Goal: Task Accomplishment & Management: Manage account settings

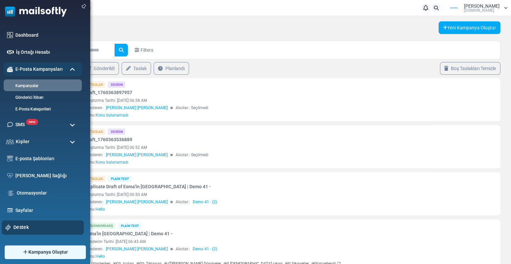
click at [22, 225] on link "Destek" at bounding box center [46, 227] width 67 height 7
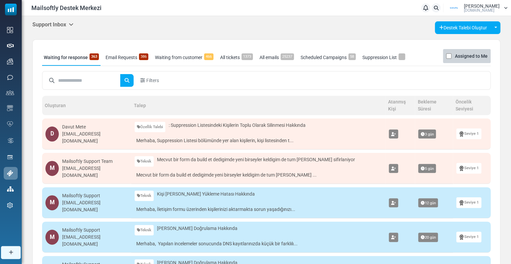
click at [57, 30] on div "Support Inbox Support Inbox User Dashboard Control Panel App Announcements Iden…" at bounding box center [266, 27] width 468 height 13
click at [55, 28] on div "Support Inbox Support Inbox User Dashboard Control Panel App Announcements Iden…" at bounding box center [52, 24] width 41 height 7
click at [55, 27] on h5 "Support Inbox" at bounding box center [52, 24] width 41 height 6
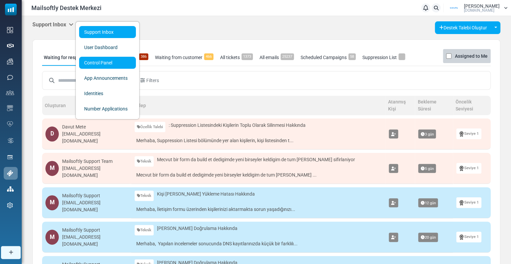
click at [97, 60] on link "Control Panel" at bounding box center [107, 63] width 57 height 12
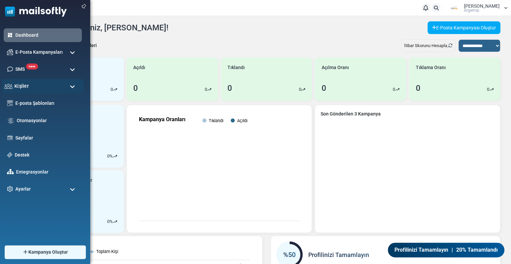
click at [30, 91] on div "Kişiler" at bounding box center [43, 86] width 82 height 14
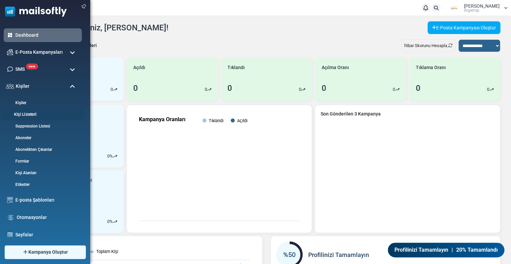
click at [32, 114] on link "Kişi Listeleri" at bounding box center [42, 115] width 80 height 6
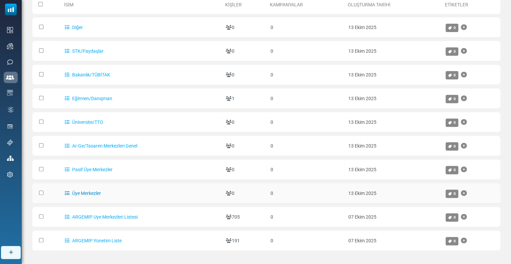
scroll to position [100, 0]
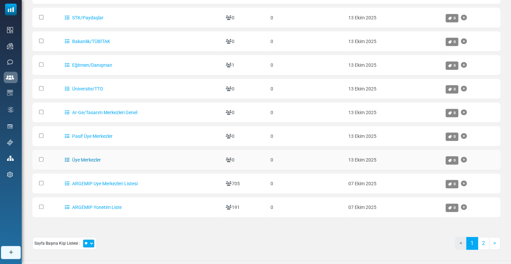
click at [81, 159] on link "Üye Merkezler" at bounding box center [83, 159] width 36 height 5
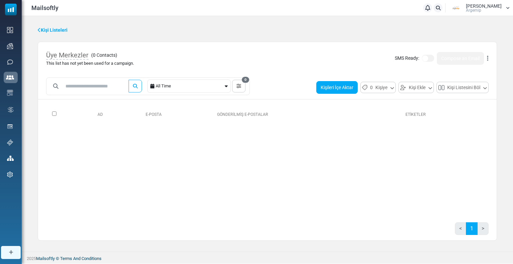
click at [340, 87] on button "Kişileri İçe Aktar" at bounding box center [336, 87] width 41 height 13
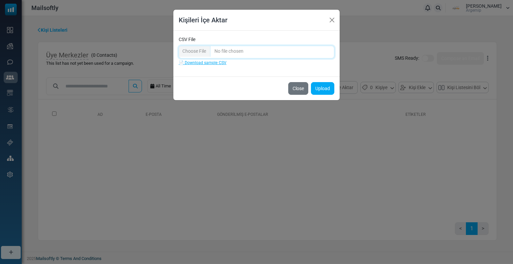
click at [221, 53] on input "CSV File" at bounding box center [257, 52] width 156 height 13
type input "**********"
click at [329, 89] on button "Upload" at bounding box center [322, 88] width 23 height 13
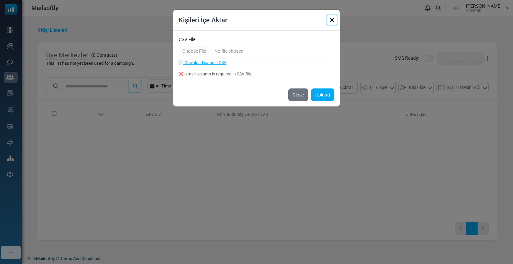
click at [331, 22] on button "Close" at bounding box center [332, 20] width 10 height 10
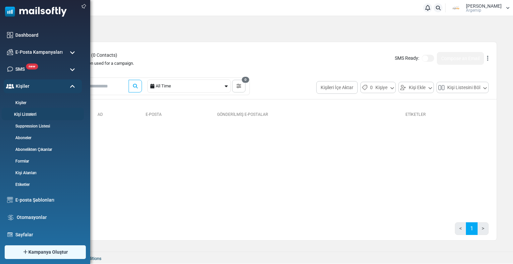
click at [32, 115] on link "Kişi Listeleri" at bounding box center [42, 115] width 80 height 6
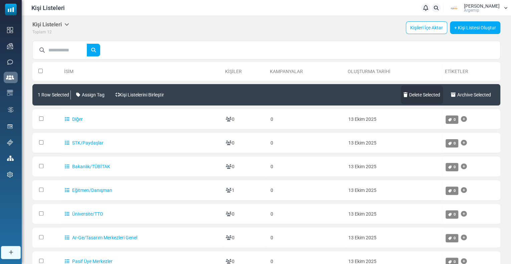
click at [408, 95] on link "Delete Selected" at bounding box center [422, 95] width 42 height 19
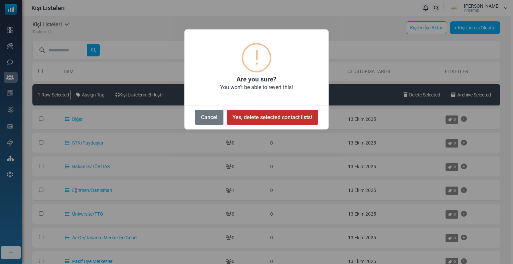
click at [249, 116] on button "Yes, delete selected contact lists!" at bounding box center [272, 117] width 91 height 15
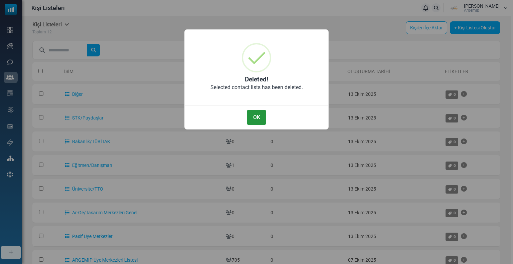
click at [256, 119] on button "OK" at bounding box center [256, 117] width 19 height 15
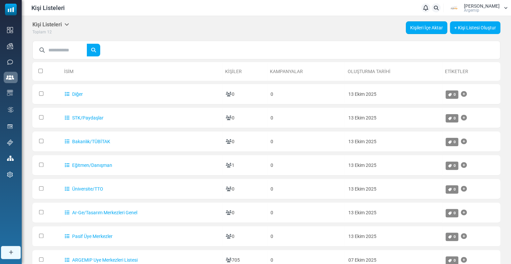
click at [422, 28] on link "Kişileri İçe Aktar" at bounding box center [426, 27] width 41 height 13
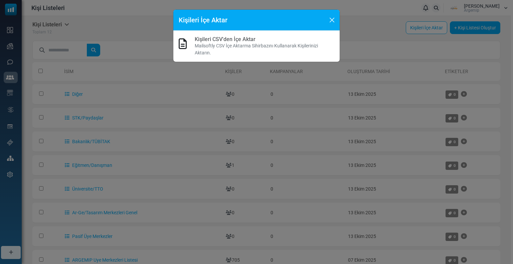
click at [239, 42] on link "Kişileri CSV'den İçe Aktar" at bounding box center [225, 39] width 61 height 6
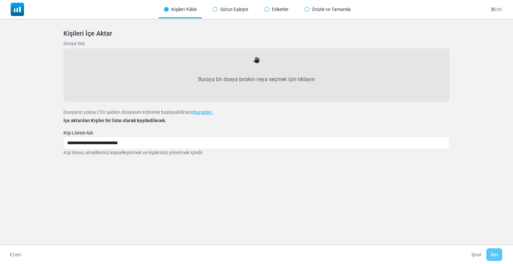
click at [218, 82] on label "Buraya bir dosya bırakın veya seçmek için tıklayın" at bounding box center [256, 79] width 371 height 29
click at [0, 0] on input "Buraya bir dosya bırakın veya seçmek için tıklayın" at bounding box center [0, 0] width 0 height 0
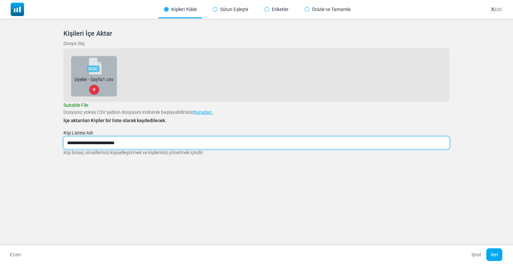
click at [82, 147] on input "**********" at bounding box center [256, 143] width 386 height 13
drag, startPoint x: 143, startPoint y: 144, endPoint x: 98, endPoint y: 142, distance: 45.2
click at [98, 142] on input "**********" at bounding box center [256, 143] width 386 height 13
click at [100, 143] on input "**********" at bounding box center [256, 143] width 386 height 13
type input "**********"
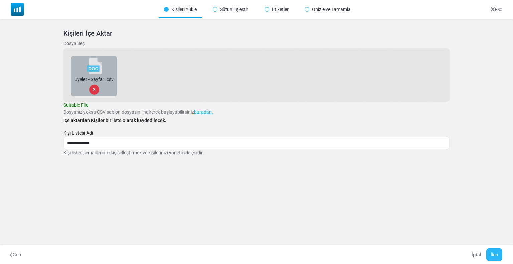
click at [497, 251] on button "İleri" at bounding box center [495, 255] width 16 height 13
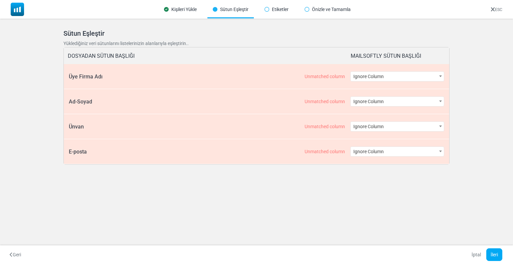
click at [377, 76] on span "Ignore Column" at bounding box center [397, 76] width 93 height 9
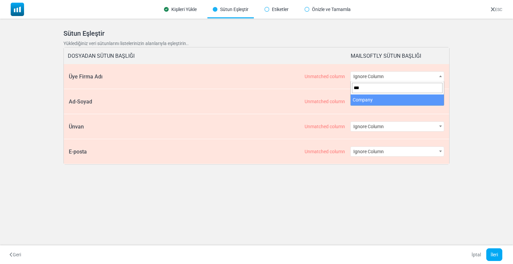
type input "***"
select select "*******"
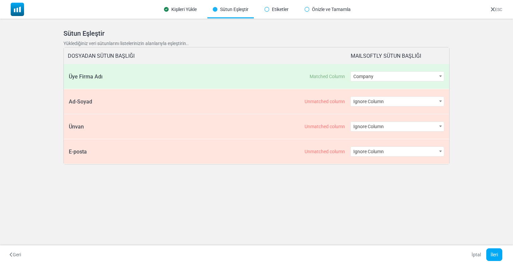
click at [361, 105] on span "Ignore Column" at bounding box center [397, 101] width 93 height 9
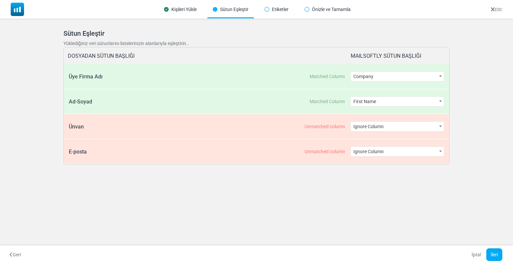
select select "**********"
click at [365, 130] on span "Ignore Column" at bounding box center [397, 126] width 93 height 9
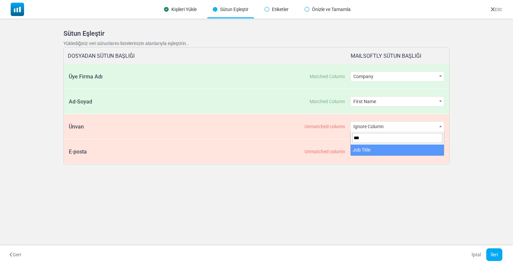
type input "***"
select select "*********"
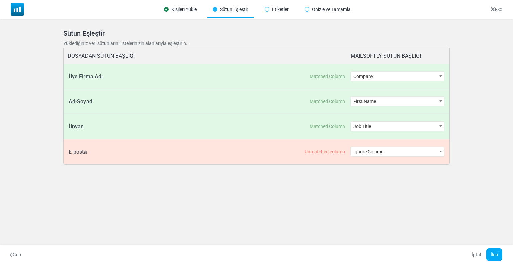
click at [379, 150] on span "Ignore Column" at bounding box center [397, 151] width 93 height 9
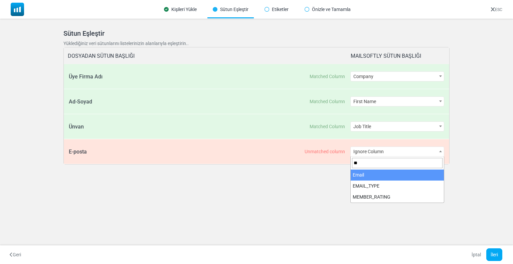
type input "**"
click at [381, 169] on span "**" at bounding box center [397, 163] width 93 height 13
select select "*****"
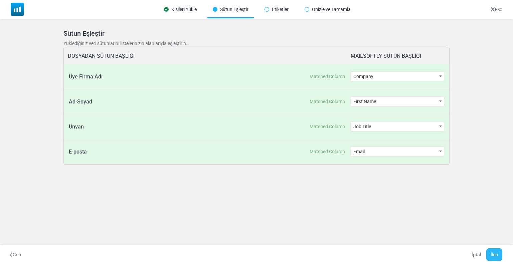
click at [497, 254] on button "İleri" at bounding box center [495, 255] width 16 height 13
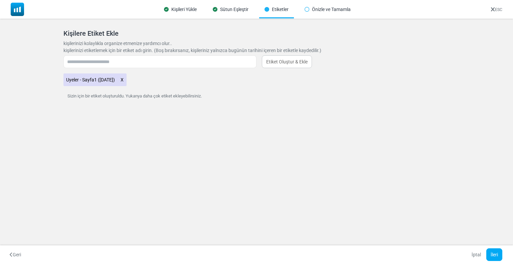
click at [124, 79] on icon at bounding box center [122, 80] width 4 height 9
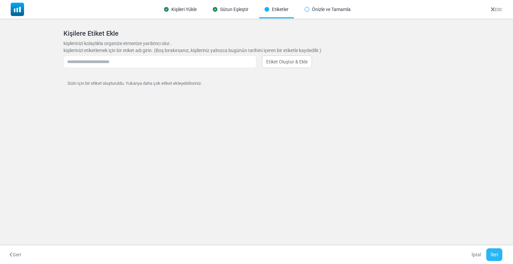
click at [492, 255] on button "İleri" at bounding box center [495, 255] width 16 height 13
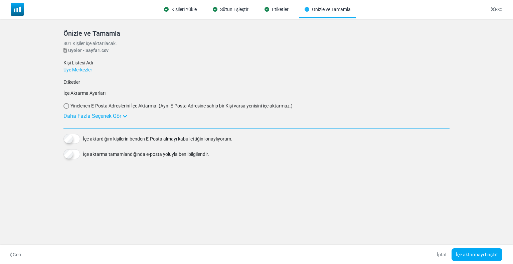
click at [80, 134] on div "İçe aktardığım kişilerin benden E-Posta almayı kabul ettiğini onaylıyorum." at bounding box center [256, 139] width 386 height 10
click at [78, 113] on div "Daha Fazla Seçenek Gör" at bounding box center [256, 116] width 386 height 8
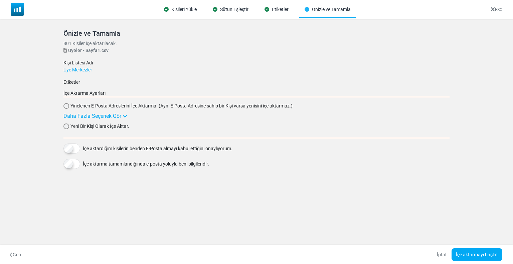
click at [82, 126] on span "Yeni Bir Kişi Olarak İçe Aktar." at bounding box center [100, 126] width 59 height 7
click at [470, 252] on button "İçe aktarmayı başlat" at bounding box center [477, 255] width 51 height 13
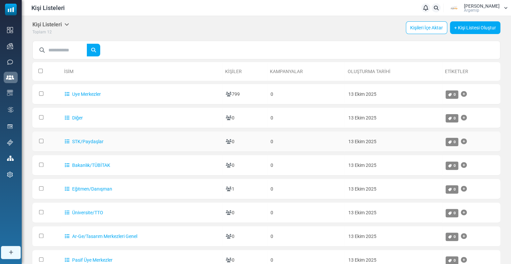
scroll to position [33, 0]
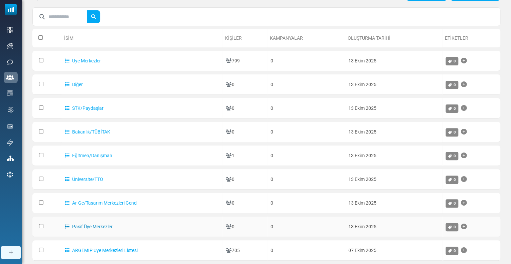
drag, startPoint x: 118, startPoint y: 225, endPoint x: 74, endPoint y: 223, distance: 44.5
click at [74, 223] on td "Pasif Üye Merkezler" at bounding box center [141, 227] width 161 height 20
copy link "Pasif Üye Merkezler"
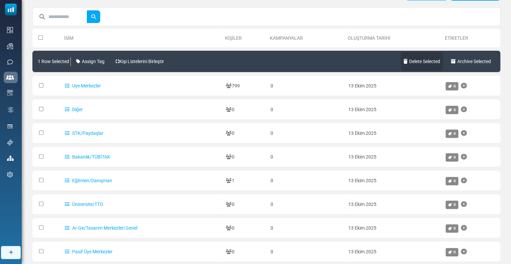
click at [420, 60] on link "Delete Selected" at bounding box center [422, 61] width 42 height 19
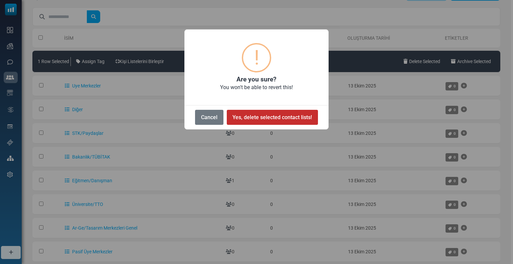
click at [244, 117] on button "Yes, delete selected contact lists!" at bounding box center [272, 117] width 91 height 15
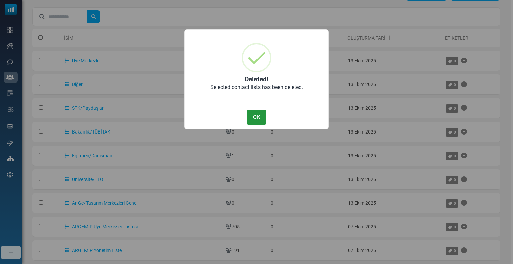
click at [256, 116] on button "OK" at bounding box center [256, 117] width 19 height 15
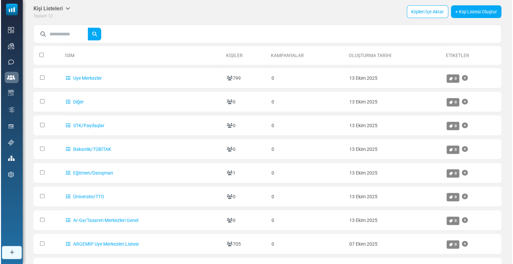
scroll to position [0, 0]
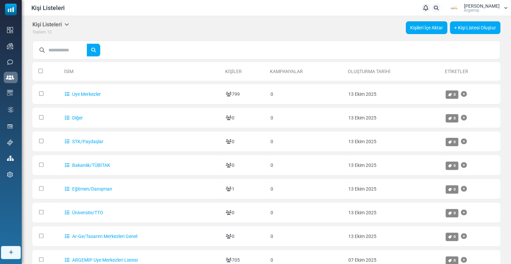
click at [417, 26] on link "Kişileri İçe Aktar" at bounding box center [426, 27] width 41 height 13
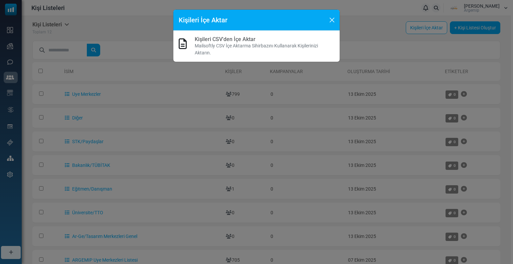
click at [195, 48] on p "Mailsoftly CSV İçe Aktarma Sihirbazını Kullanarak Kişilerinizi Aktarın." at bounding box center [265, 49] width 140 height 14
click at [198, 46] on p "Mailsoftly CSV İçe Aktarma Sihirbazını Kullanarak Kişilerinizi Aktarın." at bounding box center [265, 49] width 140 height 14
click at [214, 37] on link "Kişileri CSV'den İçe Aktar" at bounding box center [225, 39] width 61 height 6
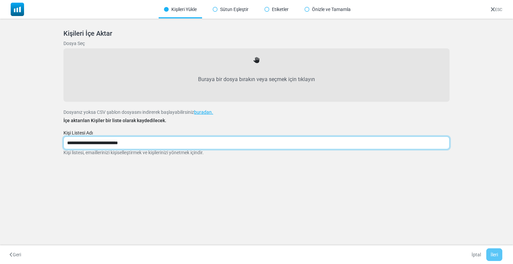
click at [132, 141] on input "**********" at bounding box center [256, 143] width 386 height 13
drag, startPoint x: 139, startPoint y: 145, endPoint x: 61, endPoint y: 144, distance: 78.2
click at [61, 144] on div "**********" at bounding box center [256, 100] width 402 height 159
paste input "text"
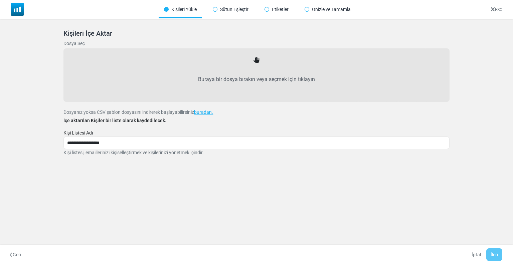
click at [206, 89] on label "Buraya bir dosya bırakın veya seçmek için tıklayın" at bounding box center [256, 79] width 371 height 29
click at [0, 0] on input "Buraya bir dosya bırakın veya seçmek için tıklayın" at bounding box center [0, 0] width 0 height 0
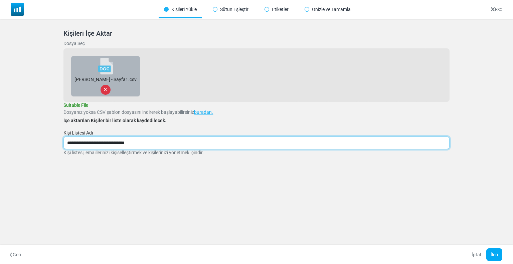
click at [112, 141] on input "**********" at bounding box center [256, 143] width 386 height 13
drag, startPoint x: 131, startPoint y: 141, endPoint x: 56, endPoint y: 134, distance: 74.9
click at [56, 134] on div "**********" at bounding box center [256, 100] width 402 height 159
paste input "text"
click at [115, 141] on input "**********" at bounding box center [256, 143] width 386 height 13
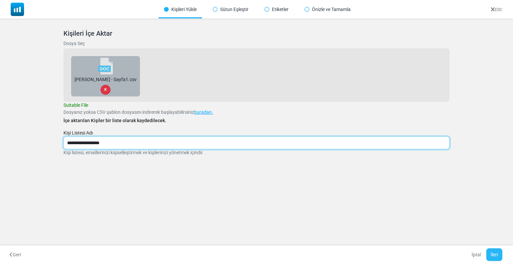
type input "**********"
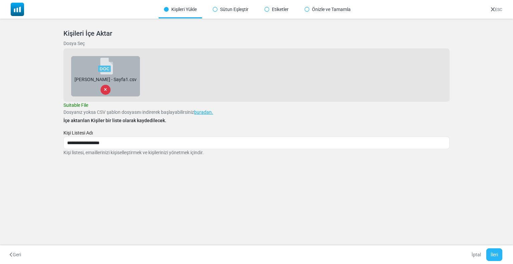
click at [496, 258] on button "İleri" at bounding box center [495, 255] width 16 height 13
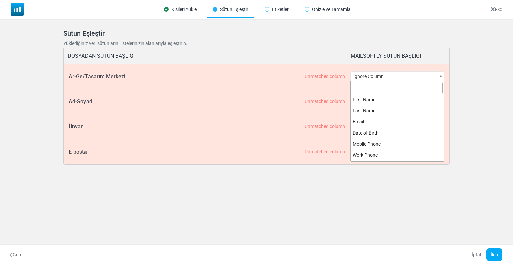
click at [370, 73] on span "Ignore Column" at bounding box center [397, 76] width 93 height 9
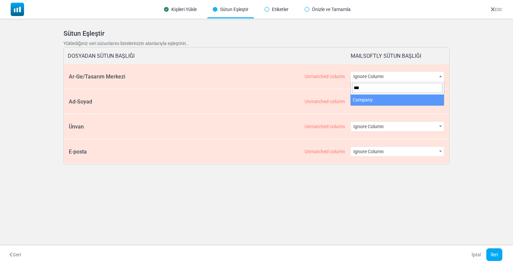
type input "***"
select select "*******"
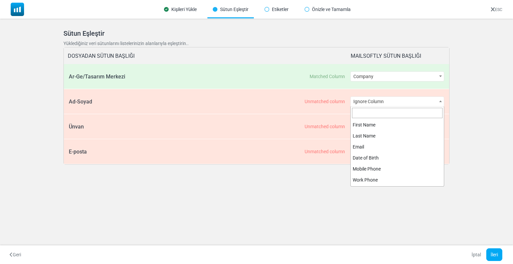
click at [358, 103] on span "Ignore Column" at bounding box center [397, 101] width 93 height 9
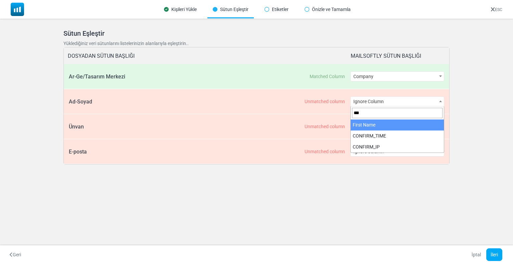
type input "***"
select select "**********"
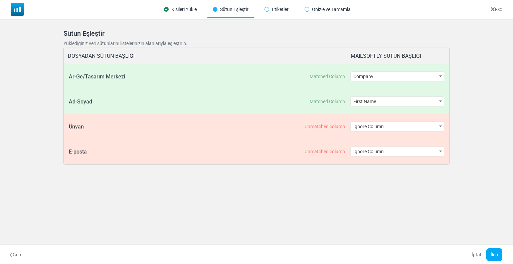
click at [360, 126] on span "Ignore Column" at bounding box center [397, 126] width 93 height 9
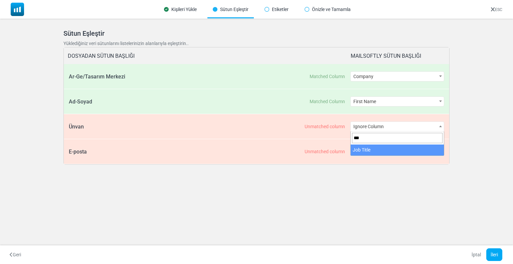
type input "***"
select select "*********"
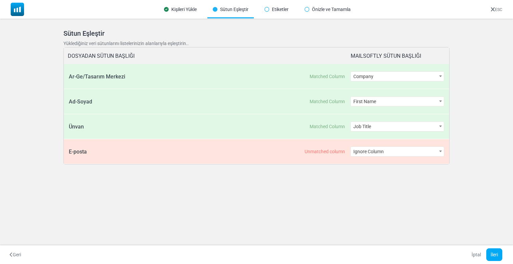
click at [365, 151] on span "Ignore Column" at bounding box center [397, 151] width 93 height 9
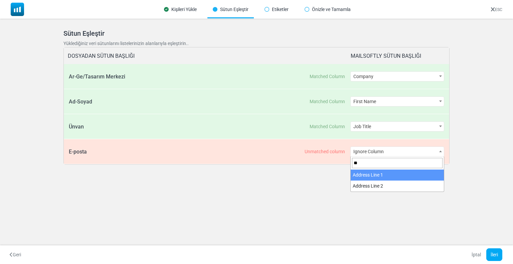
type input "*"
type input "***"
select select "*****"
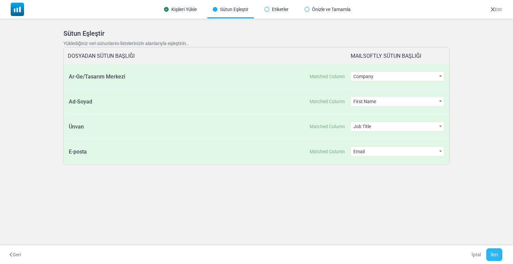
click at [492, 252] on button "İleri" at bounding box center [495, 255] width 16 height 13
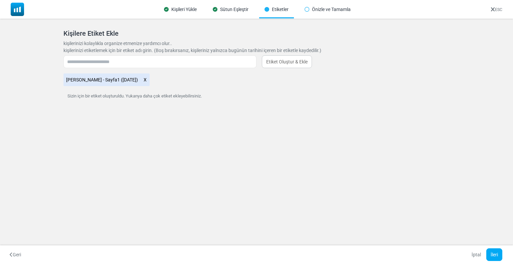
click at [145, 80] on icon at bounding box center [145, 80] width 4 height 9
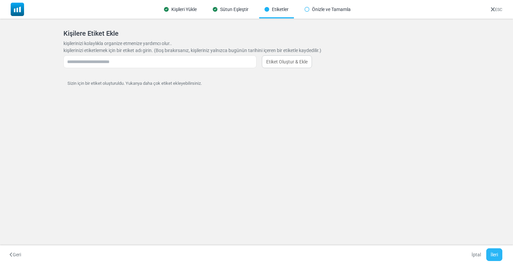
click at [490, 257] on button "İleri" at bounding box center [495, 255] width 16 height 13
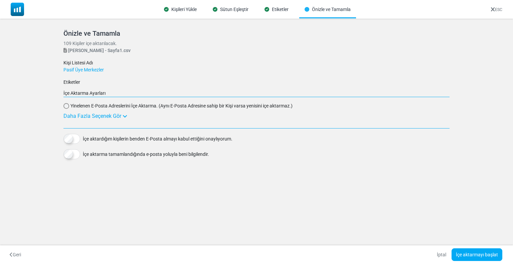
click at [94, 115] on div "Daha Fazla Seçenek Gör" at bounding box center [256, 116] width 386 height 8
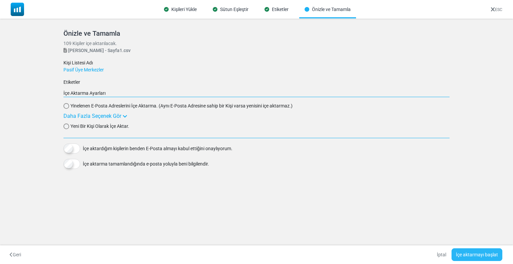
click at [474, 254] on button "İçe aktarmayı başlat" at bounding box center [477, 255] width 51 height 13
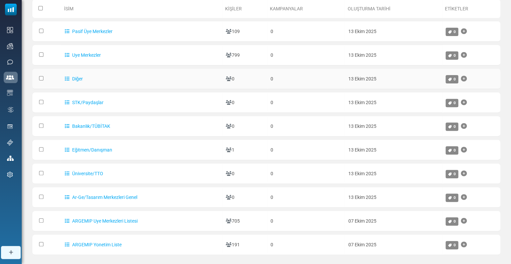
scroll to position [67, 0]
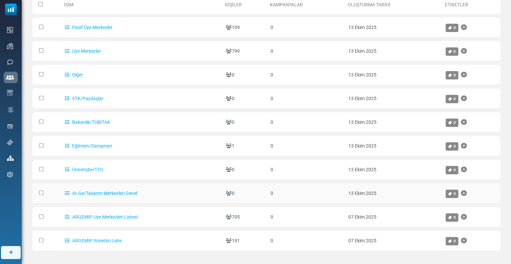
drag, startPoint x: 140, startPoint y: 192, endPoint x: 57, endPoint y: 192, distance: 83.2
click at [57, 192] on tr "Ar-Ge/Tasarım Merkezleri Genel 0 0 [DATE] 0" at bounding box center [266, 193] width 468 height 20
copy tr "Ar-Ge/Tasarım Merkezleri Genel"
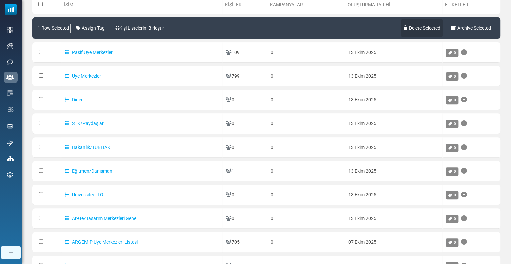
click at [428, 28] on link "Delete Selected" at bounding box center [422, 28] width 42 height 19
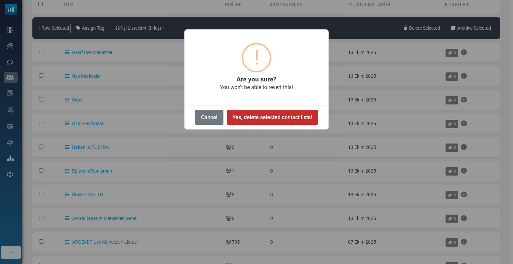
click at [277, 116] on button "Yes, delete selected contact lists!" at bounding box center [272, 117] width 91 height 15
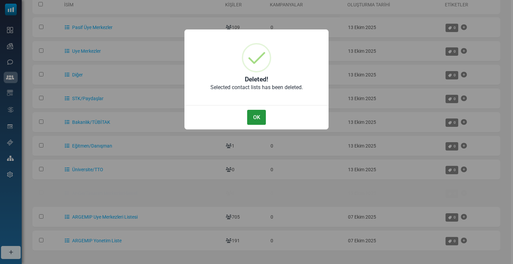
click at [259, 120] on button "OK" at bounding box center [256, 117] width 19 height 15
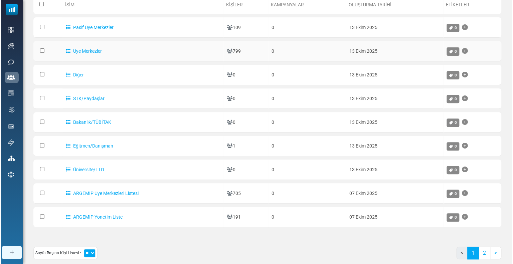
scroll to position [0, 0]
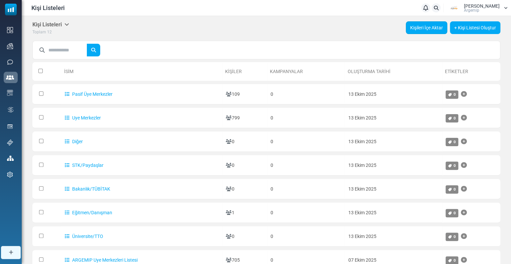
click at [414, 26] on link "Kişileri İçe Aktar" at bounding box center [426, 27] width 41 height 13
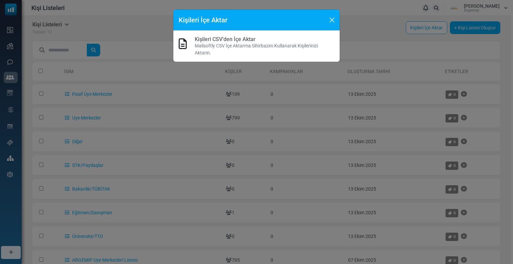
click at [235, 40] on link "Kişileri CSV'den İçe Aktar" at bounding box center [225, 39] width 61 height 6
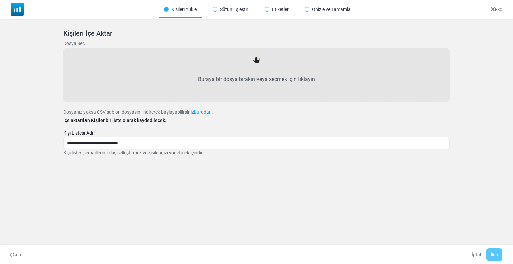
click at [207, 81] on label "Buraya bir dosya bırakın veya seçmek için tıklayın" at bounding box center [256, 79] width 371 height 29
click at [0, 0] on input "Buraya bir dosya bırakın veya seçmek için tıklayın" at bounding box center [0, 0] width 0 height 0
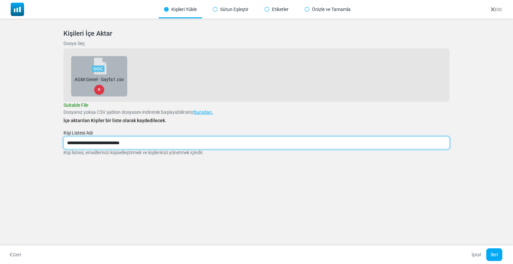
drag, startPoint x: 144, startPoint y: 143, endPoint x: 53, endPoint y: 137, distance: 91.4
click at [53, 137] on div "**********" at bounding box center [256, 101] width 513 height 164
paste input "text"
click at [77, 143] on input "**********" at bounding box center [256, 143] width 386 height 13
drag, startPoint x: 77, startPoint y: 143, endPoint x: 62, endPoint y: 144, distance: 14.8
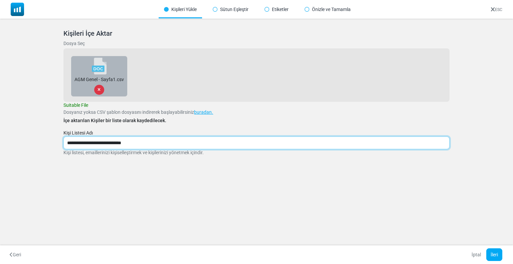
click at [62, 144] on div "**********" at bounding box center [256, 100] width 402 height 159
click at [72, 145] on input "**********" at bounding box center [256, 143] width 386 height 13
click at [78, 143] on input "**********" at bounding box center [256, 143] width 386 height 13
click at [142, 146] on input "**********" at bounding box center [256, 143] width 386 height 13
type input "**********"
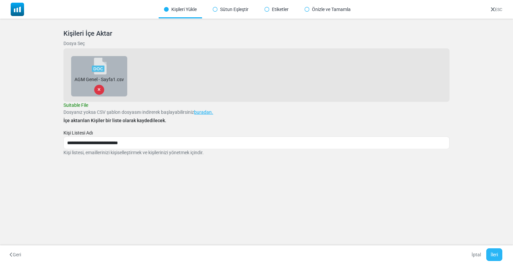
click at [498, 257] on button "İleri" at bounding box center [495, 255] width 16 height 13
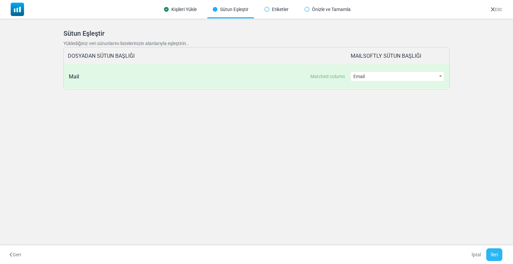
click at [494, 250] on button "İleri" at bounding box center [495, 255] width 16 height 13
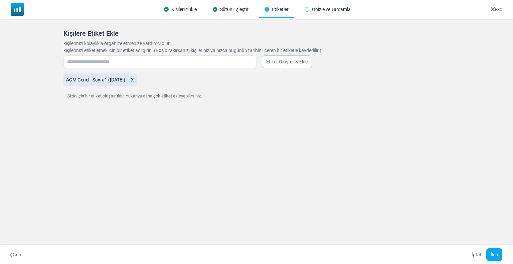
click at [134, 82] on icon at bounding box center [133, 80] width 4 height 9
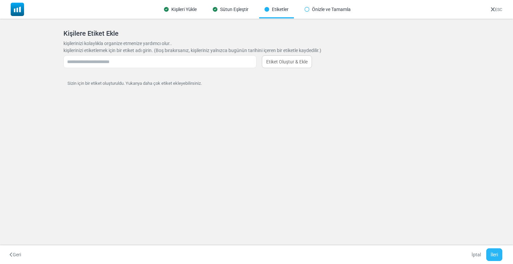
click at [492, 256] on button "İleri" at bounding box center [495, 255] width 16 height 13
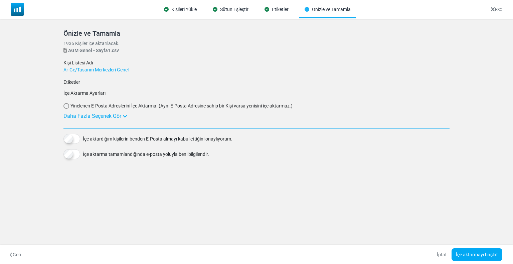
click at [79, 119] on div "Daha Fazla Seçenek Gör" at bounding box center [256, 116] width 386 height 8
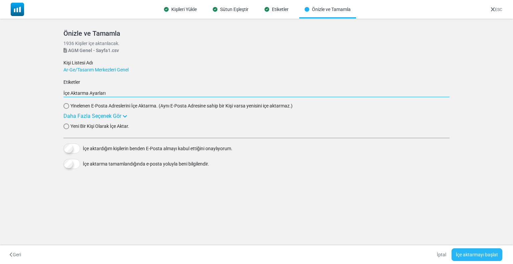
click at [479, 257] on button "İçe aktarmayı başlat" at bounding box center [477, 255] width 51 height 13
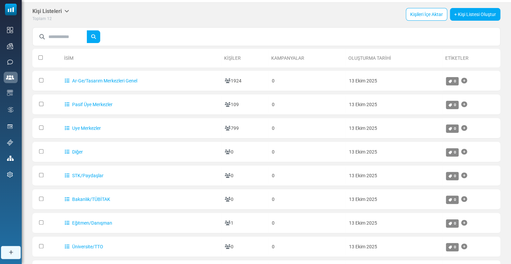
scroll to position [33, 0]
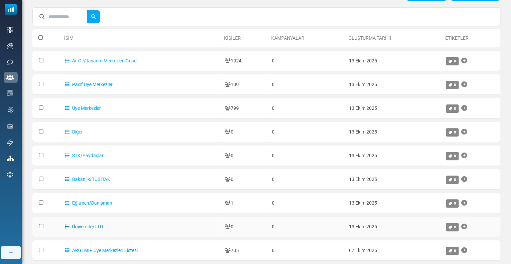
drag, startPoint x: 97, startPoint y: 225, endPoint x: 72, endPoint y: 225, distance: 24.7
click at [72, 225] on td "Üniversite/TTO" at bounding box center [141, 227] width 160 height 20
copy link "Üniversite/TTO"
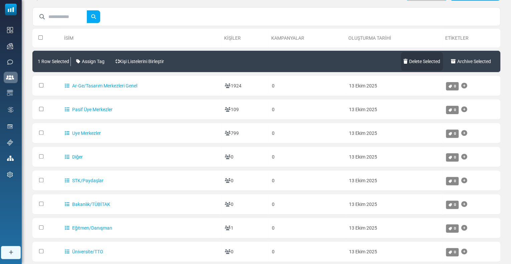
click at [416, 64] on link "Delete Selected" at bounding box center [422, 61] width 42 height 19
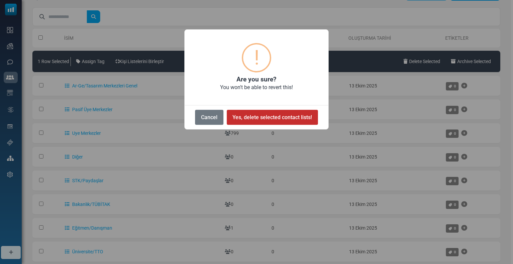
click at [274, 114] on button "Yes, delete selected contact lists!" at bounding box center [272, 117] width 91 height 15
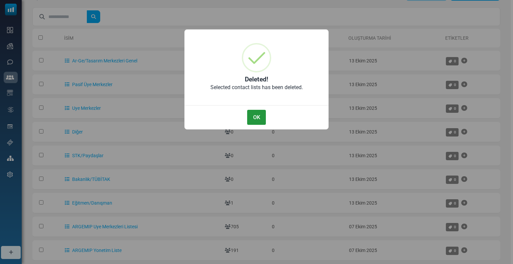
click at [256, 120] on button "OK" at bounding box center [256, 117] width 19 height 15
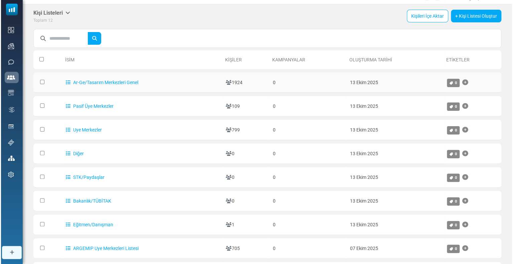
scroll to position [0, 0]
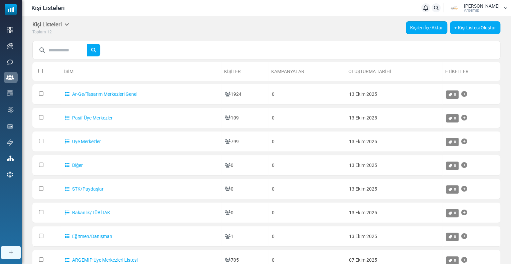
click at [430, 30] on link "Kişileri İçe Aktar" at bounding box center [426, 27] width 41 height 13
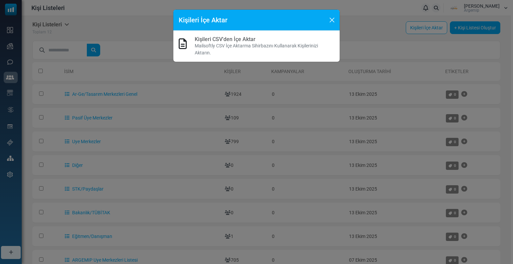
click at [213, 47] on p "Mailsoftly CSV İçe Aktarma Sihirbazını Kullanarak Kişilerinizi Aktarın." at bounding box center [265, 49] width 140 height 14
click at [210, 40] on link "Kişileri CSV'den İçe Aktar" at bounding box center [225, 39] width 61 height 6
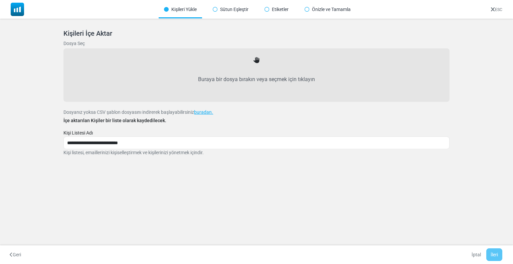
click at [201, 74] on label "Buraya bir dosya bırakın veya seçmek için tıklayın" at bounding box center [256, 79] width 371 height 29
click at [0, 0] on input "Buraya bir dosya bırakın veya seçmek için tıklayın" at bounding box center [0, 0] width 0 height 0
type input "**********"
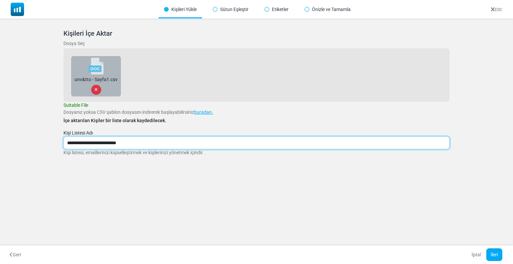
click at [101, 147] on input "**********" at bounding box center [256, 143] width 386 height 13
paste input "**********"
type input "**********"
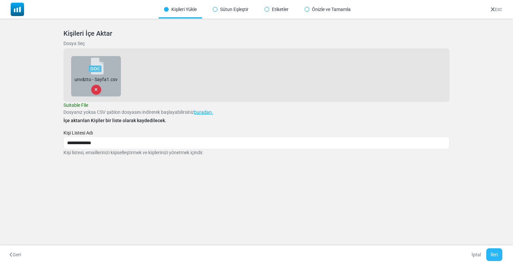
click at [497, 254] on button "İleri" at bounding box center [495, 255] width 16 height 13
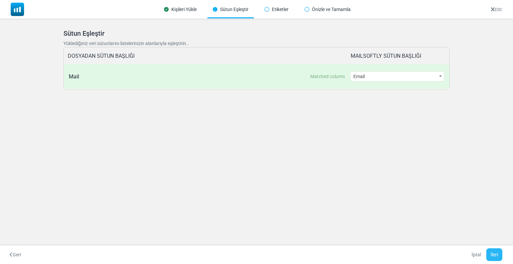
click at [497, 255] on button "İleri" at bounding box center [495, 255] width 16 height 13
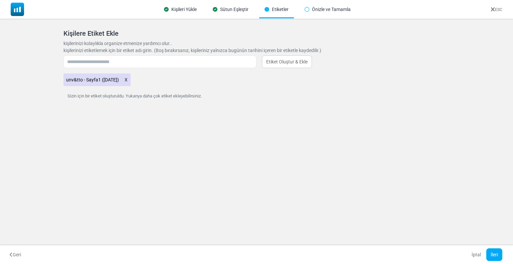
click at [128, 81] on icon at bounding box center [126, 80] width 4 height 9
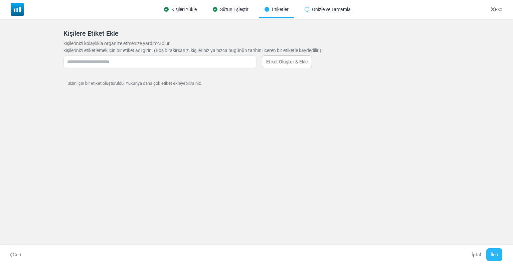
click at [492, 255] on button "İleri" at bounding box center [495, 255] width 16 height 13
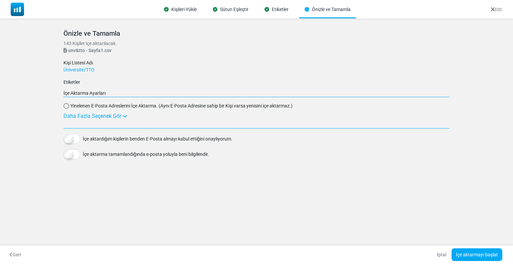
click at [79, 119] on div "Daha Fazla Seçenek Gör" at bounding box center [256, 116] width 386 height 8
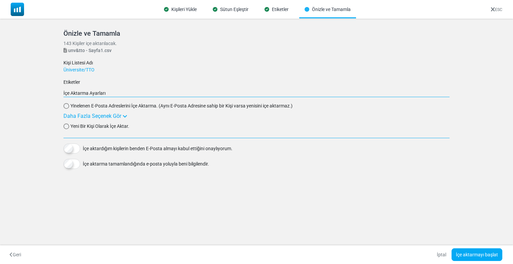
click at [82, 128] on span "Yeni Bir Kişi Olarak İçe Aktar." at bounding box center [100, 126] width 59 height 7
click at [472, 253] on button "İçe aktarmayı başlat" at bounding box center [477, 255] width 51 height 13
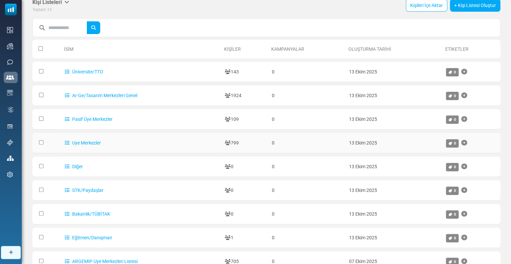
scroll to position [33, 0]
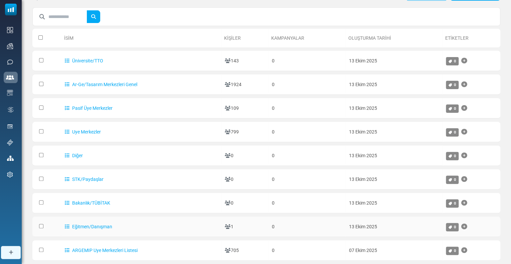
drag, startPoint x: 121, startPoint y: 226, endPoint x: 74, endPoint y: 221, distance: 47.8
click at [74, 221] on td "Eğitmen/Danışman" at bounding box center [141, 227] width 160 height 20
copy link "Eğitmen/Danışman"
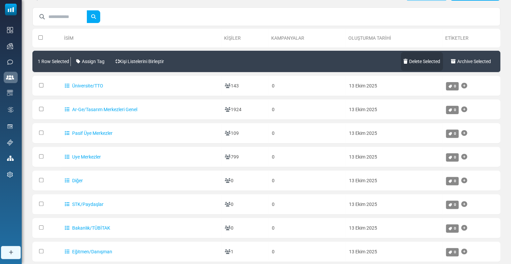
click at [418, 63] on link "Delete Selected" at bounding box center [422, 61] width 42 height 19
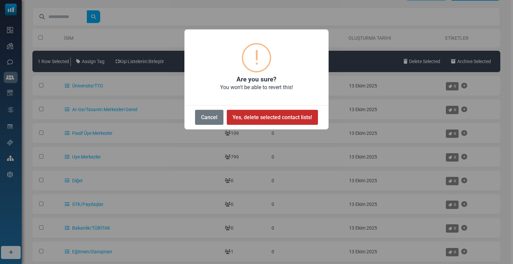
click at [273, 117] on button "Yes, delete selected contact lists!" at bounding box center [272, 117] width 91 height 15
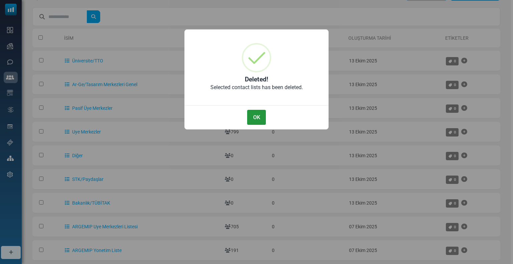
click at [257, 115] on button "OK" at bounding box center [256, 117] width 19 height 15
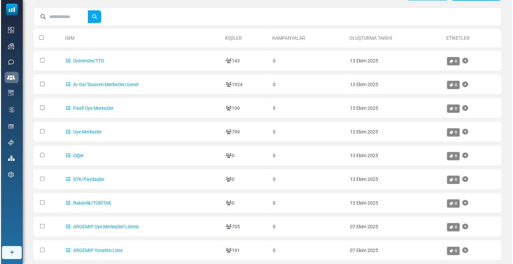
scroll to position [0, 0]
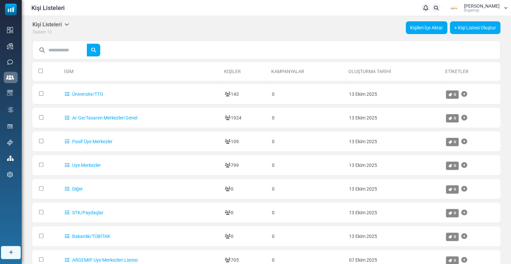
click at [421, 29] on link "Kişileri İçe Aktar" at bounding box center [426, 27] width 41 height 13
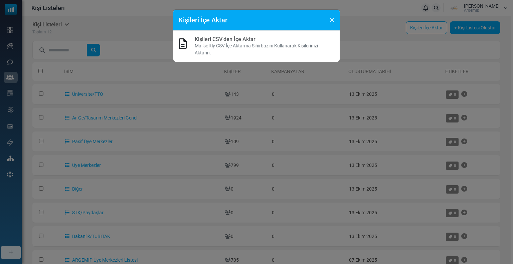
click at [224, 40] on link "Kişileri CSV'den İçe Aktar" at bounding box center [225, 39] width 61 height 6
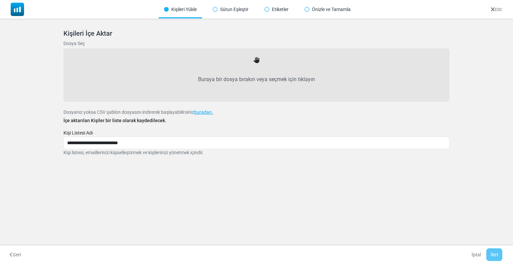
click at [213, 83] on label "Buraya bir dosya bırakın veya seçmek için tıklayın" at bounding box center [256, 79] width 371 height 29
click at [0, 0] on input "Buraya bir dosya bırakın veya seçmek için tıklayın" at bounding box center [0, 0] width 0 height 0
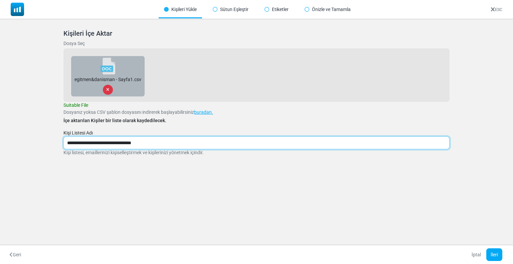
drag, startPoint x: 157, startPoint y: 142, endPoint x: 57, endPoint y: 138, distance: 99.7
click at [57, 138] on div "**********" at bounding box center [256, 100] width 402 height 159
paste input "text"
type input "**********"
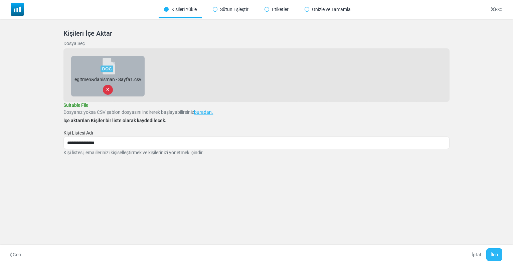
click at [493, 257] on button "İleri" at bounding box center [495, 255] width 16 height 13
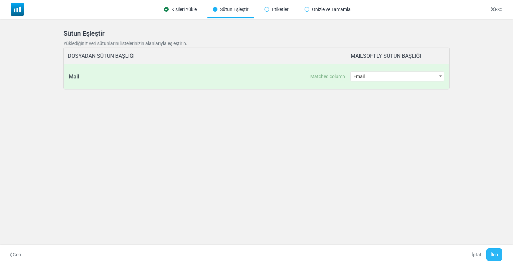
click at [497, 253] on button "İleri" at bounding box center [495, 255] width 16 height 13
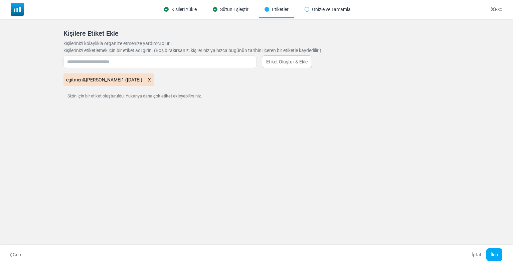
click at [151, 78] on icon at bounding box center [150, 80] width 4 height 9
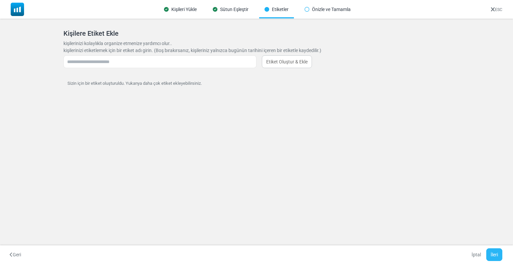
click at [489, 253] on button "İleri" at bounding box center [495, 255] width 16 height 13
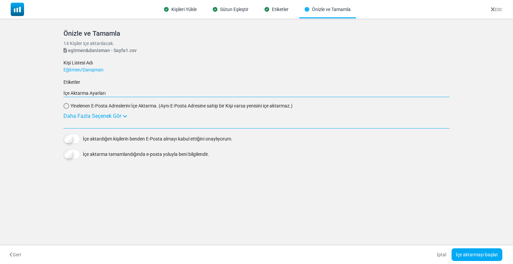
click at [78, 117] on div "Daha Fazla Seçenek Gör" at bounding box center [256, 116] width 386 height 8
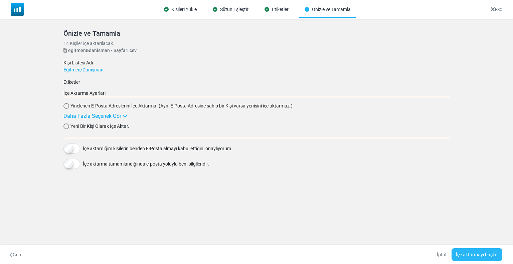
click at [473, 259] on button "İçe aktarmayı başlat" at bounding box center [477, 255] width 51 height 13
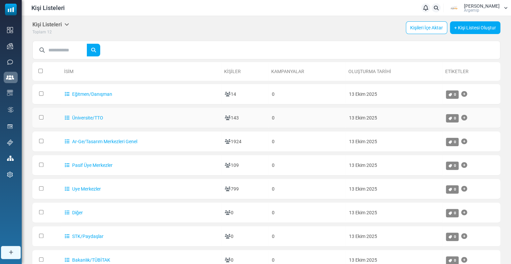
scroll to position [33, 0]
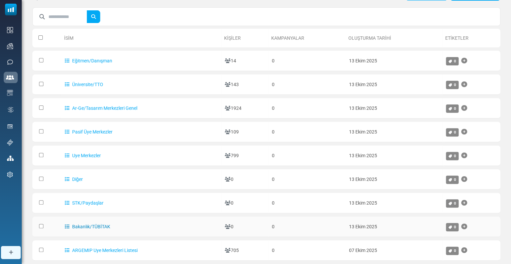
drag, startPoint x: 116, startPoint y: 223, endPoint x: 73, endPoint y: 224, distance: 43.1
click at [73, 224] on td "Bakanlık/TÜBİTAK" at bounding box center [141, 227] width 160 height 20
copy link "Bakanlık/TÜBİTAK"
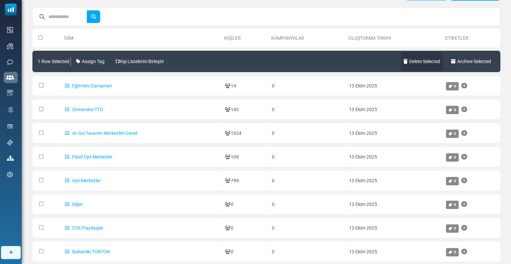
click at [415, 60] on link "Delete Selected" at bounding box center [422, 61] width 42 height 19
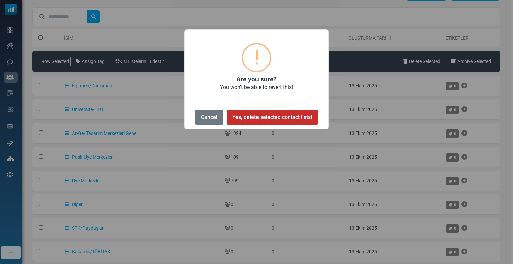
click at [266, 116] on button "Yes, delete selected contact lists!" at bounding box center [272, 117] width 91 height 15
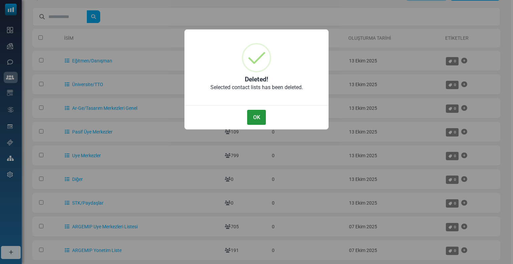
click at [255, 118] on button "OK" at bounding box center [256, 117] width 19 height 15
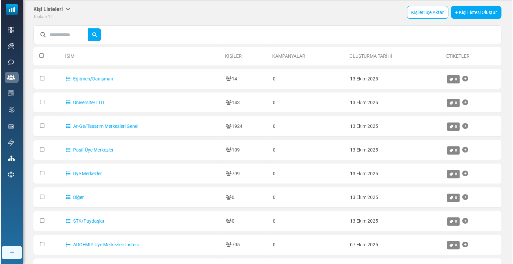
scroll to position [0, 0]
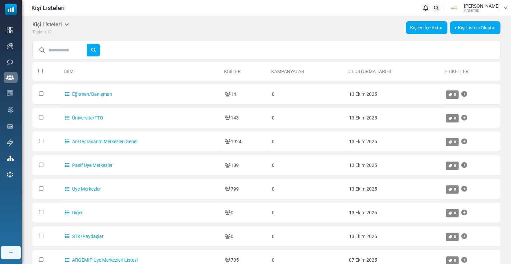
click at [413, 32] on link "Kişileri İçe Aktar" at bounding box center [426, 27] width 41 height 13
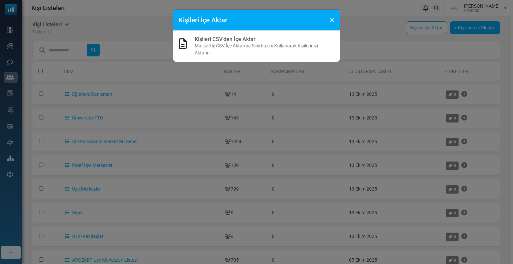
click at [205, 48] on p "Mailsoftly CSV İçe Aktarma Sihirbazını Kullanarak Kişilerinizi Aktarın." at bounding box center [265, 49] width 140 height 14
click at [203, 38] on link "Kişileri CSV'den İçe Aktar" at bounding box center [225, 39] width 61 height 6
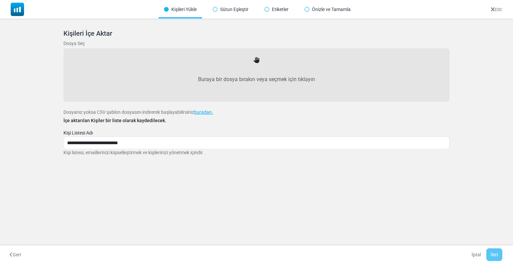
click at [214, 84] on label "Buraya bir dosya bırakın veya seçmek için tıklayın" at bounding box center [256, 79] width 371 height 29
click at [0, 0] on input "Buraya bir dosya bırakın veya seçmek için tıklayın" at bounding box center [0, 0] width 0 height 0
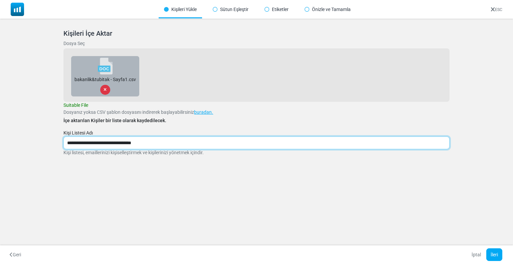
click at [87, 145] on input "**********" at bounding box center [256, 143] width 386 height 13
paste input "text"
type input "**********"
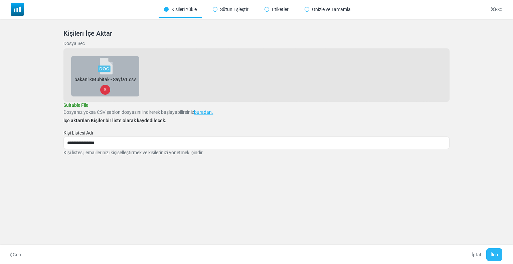
click at [489, 251] on button "İleri" at bounding box center [495, 255] width 16 height 13
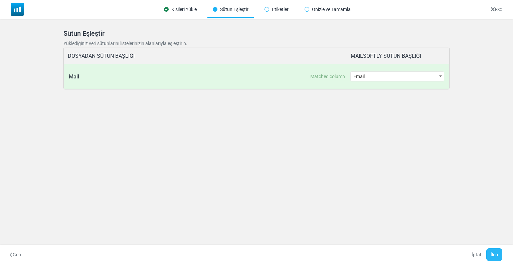
click at [491, 251] on button "İleri" at bounding box center [495, 255] width 16 height 13
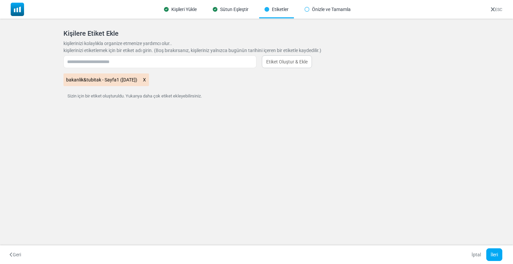
click at [146, 78] on icon at bounding box center [145, 80] width 4 height 9
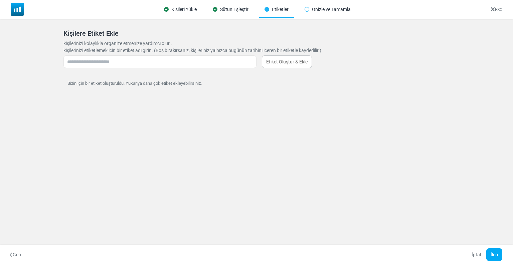
drag, startPoint x: 444, startPoint y: 231, endPoint x: 468, endPoint y: 250, distance: 30.7
click at [448, 240] on div "Kişileri Yükle Sütun Eşleştir Etiketler Önizle ve Tamamla ESC Kişileri İçe Akta…" at bounding box center [256, 132] width 513 height 264
click at [496, 257] on button "İleri" at bounding box center [495, 255] width 16 height 13
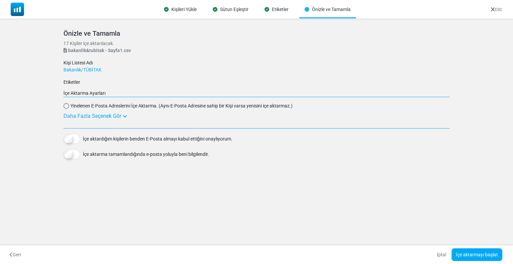
click at [85, 113] on div "Daha Fazla Seçenek Gör" at bounding box center [256, 116] width 386 height 8
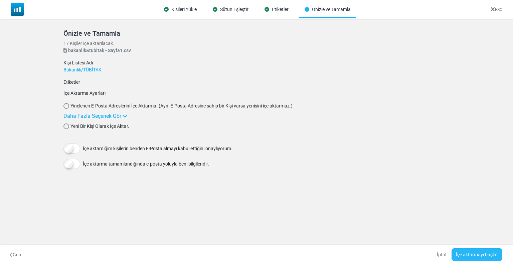
click at [460, 253] on button "İçe aktarmayı başlat" at bounding box center [477, 255] width 51 height 13
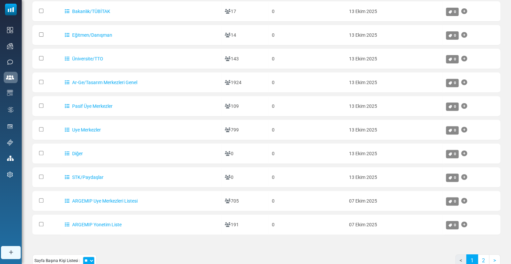
scroll to position [100, 0]
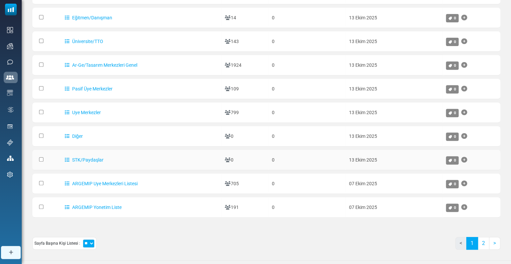
drag, startPoint x: 108, startPoint y: 160, endPoint x: 74, endPoint y: 161, distance: 34.8
click at [74, 161] on td "STK/Paydaşlar" at bounding box center [141, 160] width 160 height 20
copy link "STK/Paydaşlar"
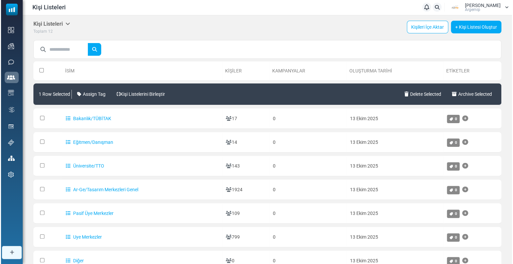
scroll to position [0, 0]
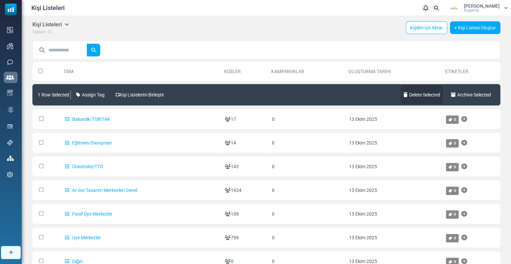
click at [421, 93] on link "Delete Selected" at bounding box center [422, 95] width 42 height 19
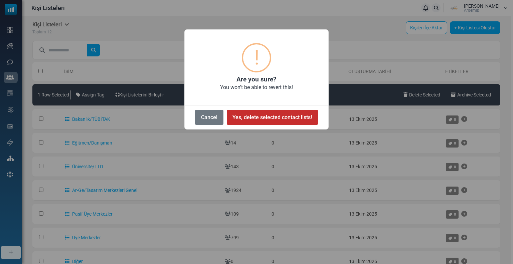
click at [245, 116] on button "Yes, delete selected contact lists!" at bounding box center [272, 117] width 91 height 15
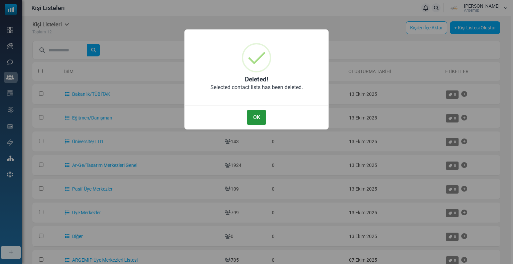
click at [264, 118] on button "OK" at bounding box center [256, 117] width 19 height 15
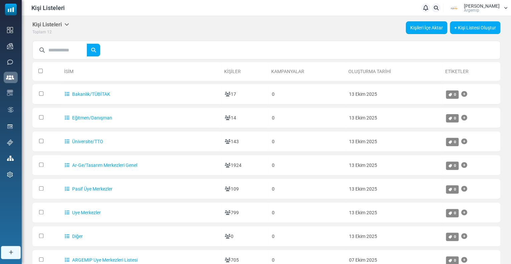
click at [436, 26] on link "Kişileri İçe Aktar" at bounding box center [426, 27] width 41 height 13
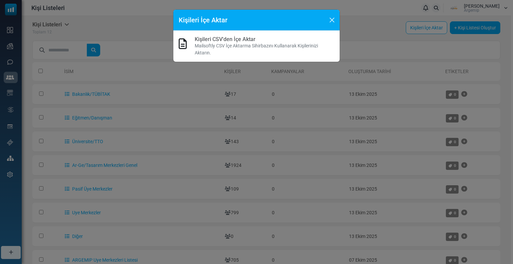
click at [210, 42] on p "Mailsoftly CSV İçe Aktarma Sihirbazını Kullanarak Kişilerinizi Aktarın." at bounding box center [265, 49] width 140 height 14
click at [208, 38] on link "Kişileri CSV'den İçe Aktar" at bounding box center [225, 39] width 61 height 6
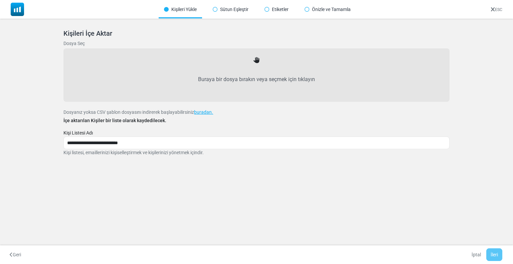
click at [197, 84] on label "Buraya bir dosya bırakın veya seçmek için tıklayın" at bounding box center [256, 79] width 371 height 29
click at [0, 0] on input "Buraya bir dosya bırakın veya seçmek için tıklayın" at bounding box center [0, 0] width 0 height 0
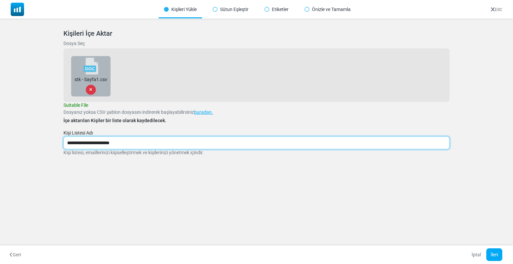
drag, startPoint x: 130, startPoint y: 144, endPoint x: 49, endPoint y: 138, distance: 81.1
click at [49, 138] on div "**********" at bounding box center [256, 101] width 513 height 164
paste input "text"
type input "**********"
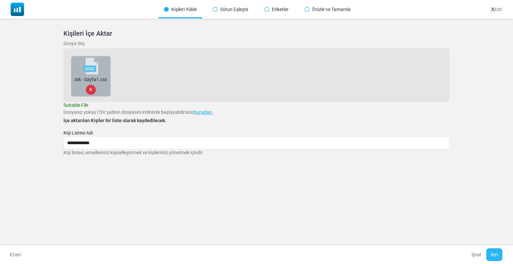
click at [496, 259] on button "İleri" at bounding box center [495, 255] width 16 height 13
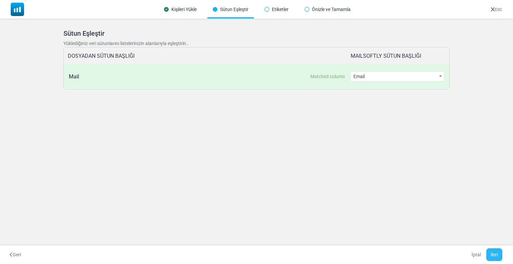
click at [501, 256] on button "İleri" at bounding box center [495, 255] width 16 height 13
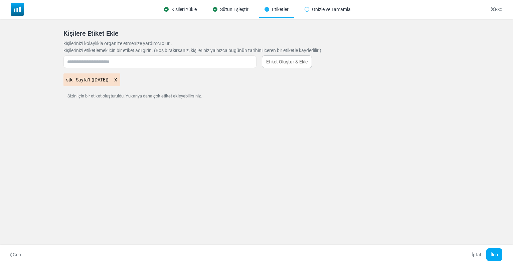
click at [118, 80] on icon at bounding box center [116, 80] width 4 height 9
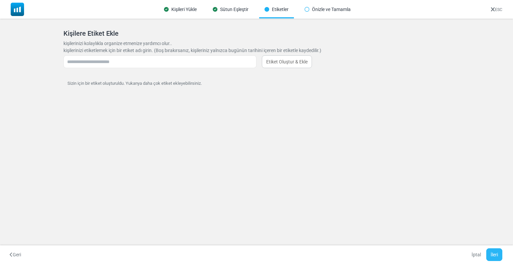
click at [489, 251] on button "İleri" at bounding box center [495, 255] width 16 height 13
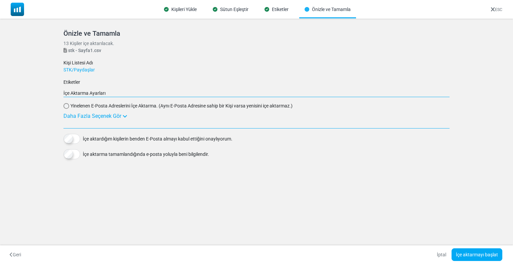
click at [94, 116] on div "Daha Fazla Seçenek Gör" at bounding box center [256, 116] width 386 height 8
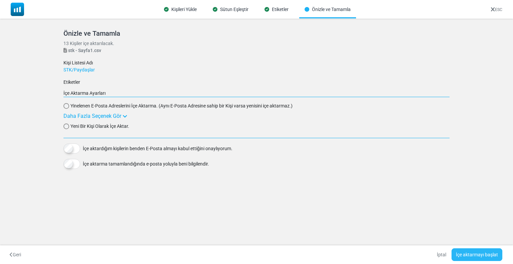
click at [465, 252] on button "İçe aktarmayı başlat" at bounding box center [477, 255] width 51 height 13
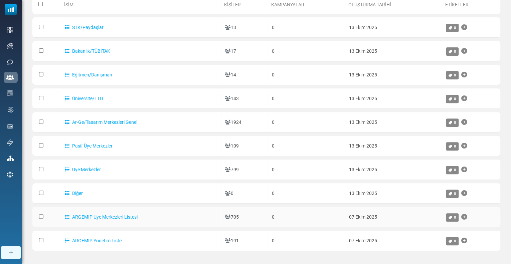
scroll to position [100, 0]
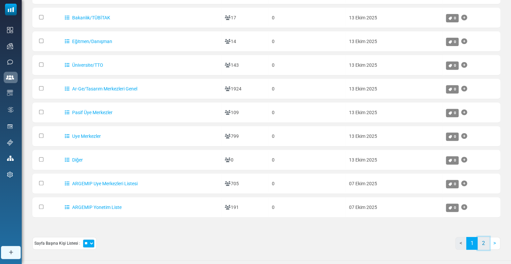
click at [485, 242] on link "2" at bounding box center [484, 243] width 12 height 13
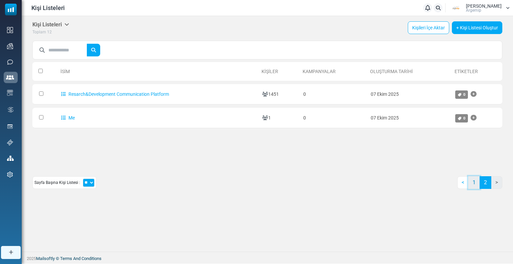
click at [477, 184] on link "1" at bounding box center [475, 182] width 12 height 13
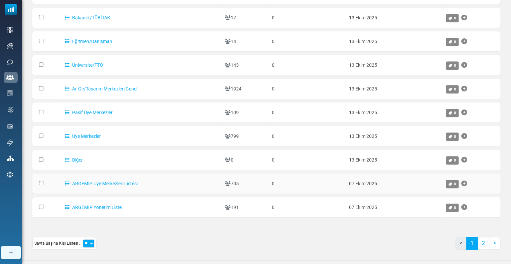
scroll to position [125, 0]
click at [94, 181] on link "ARGEMIP Uye Merkezleri Listesi" at bounding box center [101, 183] width 73 height 5
click at [94, 181] on div at bounding box center [255, 132] width 511 height 264
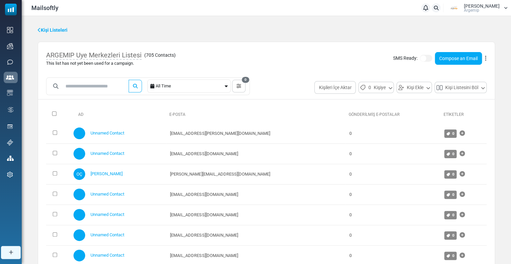
click at [486, 58] on icon at bounding box center [485, 58] width 1 height 0
click at [466, 96] on link "Delete List with Contacts" at bounding box center [454, 98] width 58 height 8
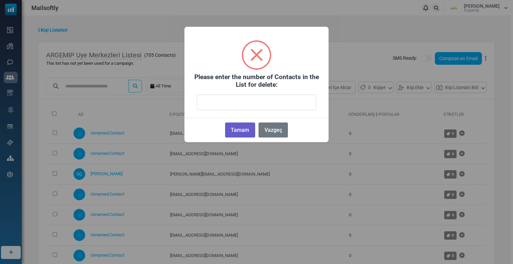
type input "***"
click at [241, 129] on button "Tamam" at bounding box center [240, 130] width 30 height 15
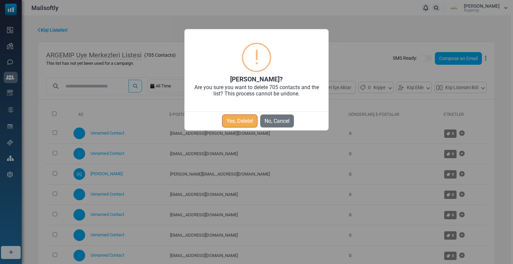
click at [239, 123] on button "Yes, Delete!" at bounding box center [239, 121] width 35 height 13
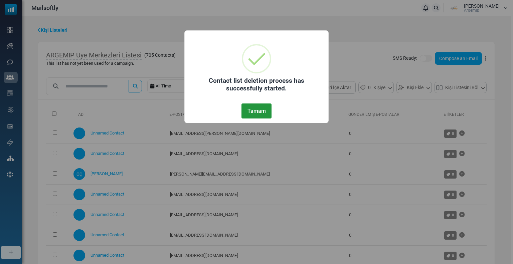
click at [249, 112] on button "Tamam" at bounding box center [257, 111] width 30 height 15
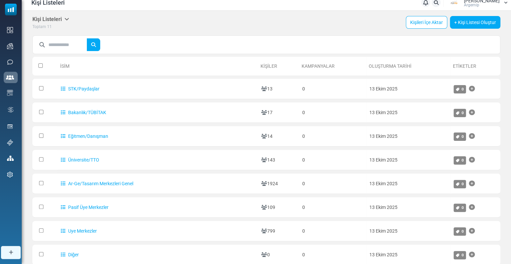
scroll to position [106, 0]
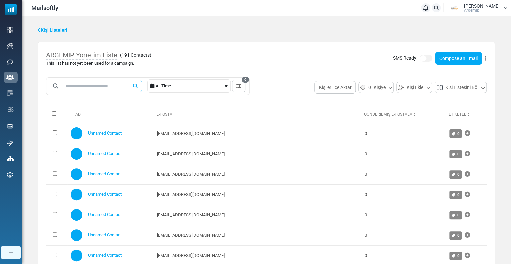
click at [487, 57] on div "ARGEMIP Yonetim Liste ( 191 Contacts ) This list has not yet been used for a ca…" at bounding box center [266, 58] width 457 height 33
click at [486, 58] on icon at bounding box center [485, 58] width 1 height 0
click at [461, 97] on link "Delete List with Contacts" at bounding box center [454, 98] width 58 height 8
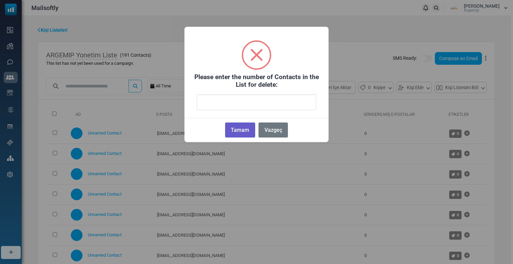
type input "***"
click at [249, 127] on button "Tamam" at bounding box center [240, 130] width 30 height 15
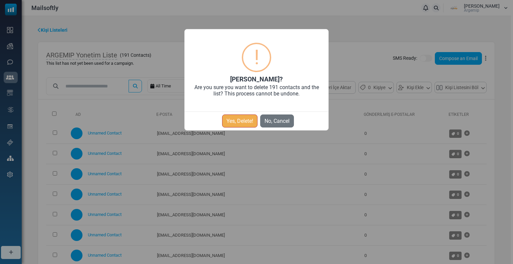
click at [248, 122] on button "Yes, Delete!" at bounding box center [239, 121] width 35 height 13
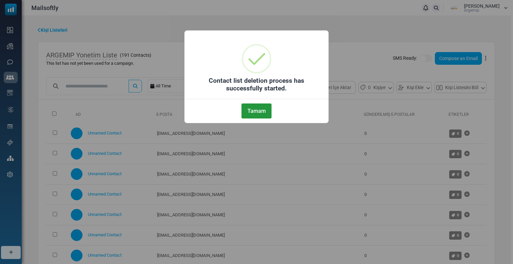
click at [249, 114] on button "Tamam" at bounding box center [257, 111] width 30 height 15
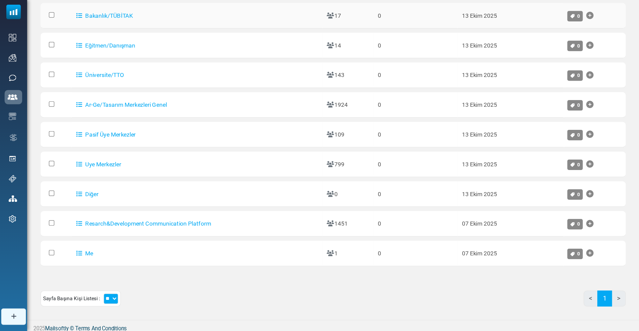
scroll to position [42, 0]
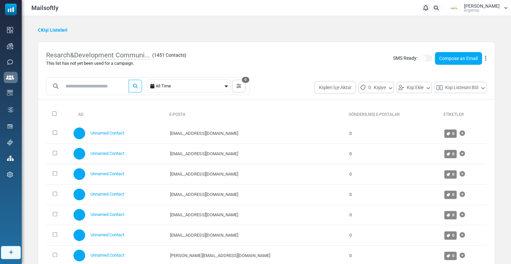
click at [484, 57] on div "SMS Ready: Compose an Email Düzenle Delete List Delete List with Contacts" at bounding box center [440, 58] width 94 height 13
click at [484, 59] on div "SMS Ready: Compose an Email Düzenle Delete List Delete List with Contacts" at bounding box center [440, 58] width 94 height 13
click at [485, 59] on icon at bounding box center [485, 58] width 1 height 0
click at [442, 95] on link "Delete List with Contacts" at bounding box center [454, 98] width 58 height 8
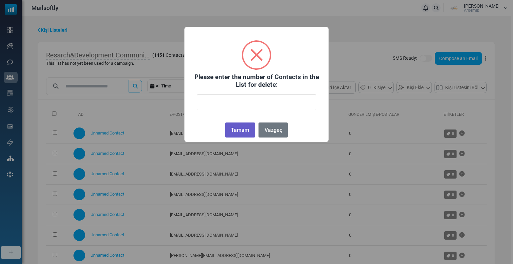
type input "****"
click at [243, 126] on button "Tamam" at bounding box center [240, 130] width 30 height 15
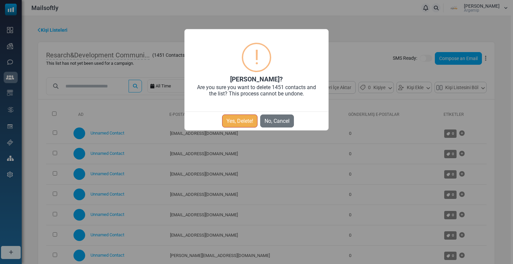
click at [244, 125] on button "Yes, Delete!" at bounding box center [239, 121] width 35 height 13
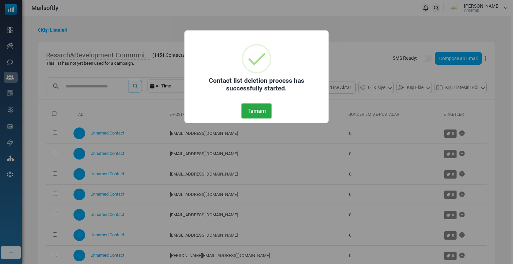
click at [252, 113] on button "Tamam" at bounding box center [257, 111] width 30 height 15
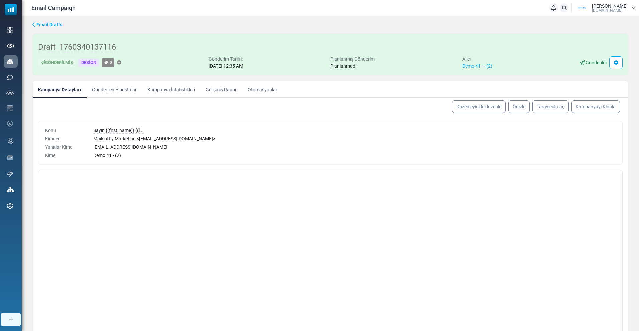
scroll to position [66, 0]
